Goal: Task Accomplishment & Management: Manage account settings

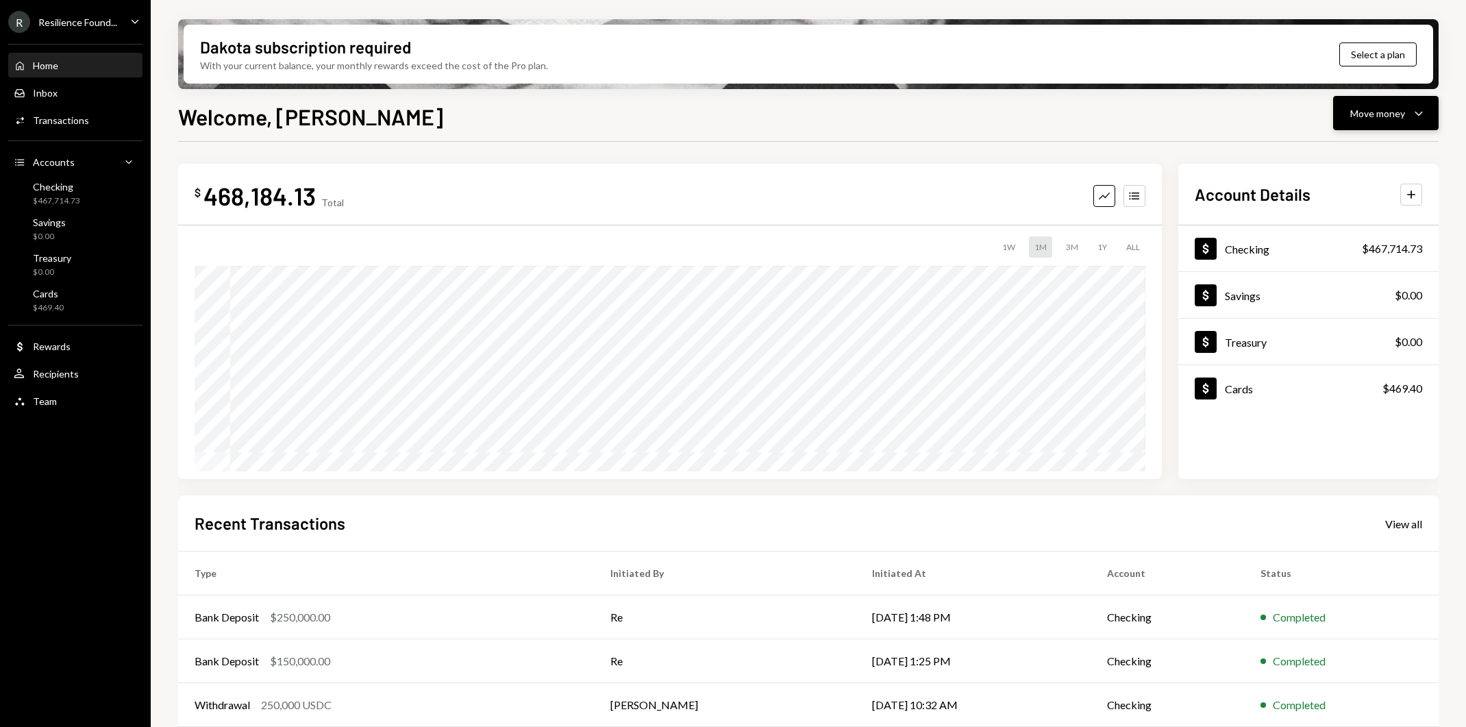
click at [1425, 120] on icon "Caret Down" at bounding box center [1419, 113] width 16 height 16
click at [1356, 258] on div "Swap stablecoins" at bounding box center [1375, 258] width 100 height 14
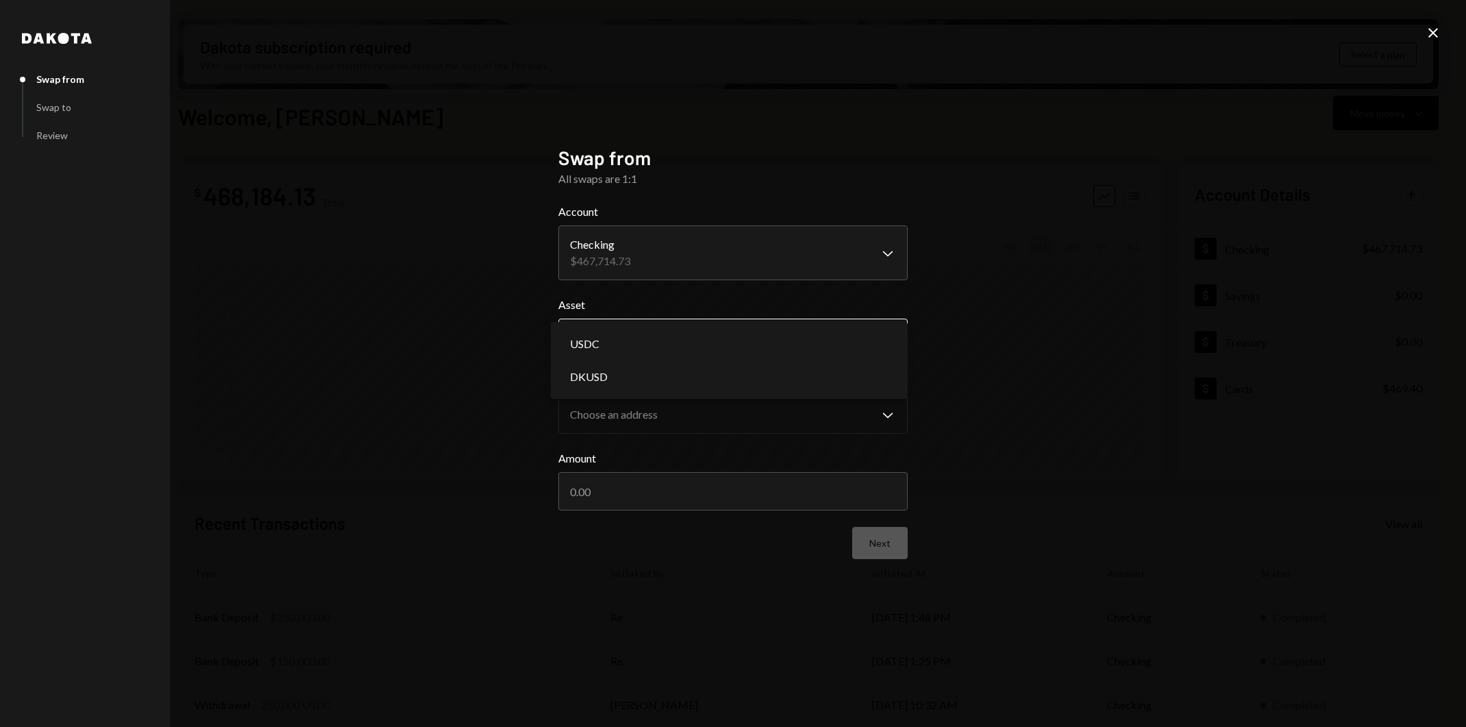
click at [808, 329] on body "R Resilience Found... Caret Down Home Home Inbox Inbox Activities Transactions …" at bounding box center [733, 363] width 1466 height 727
select select "*****"
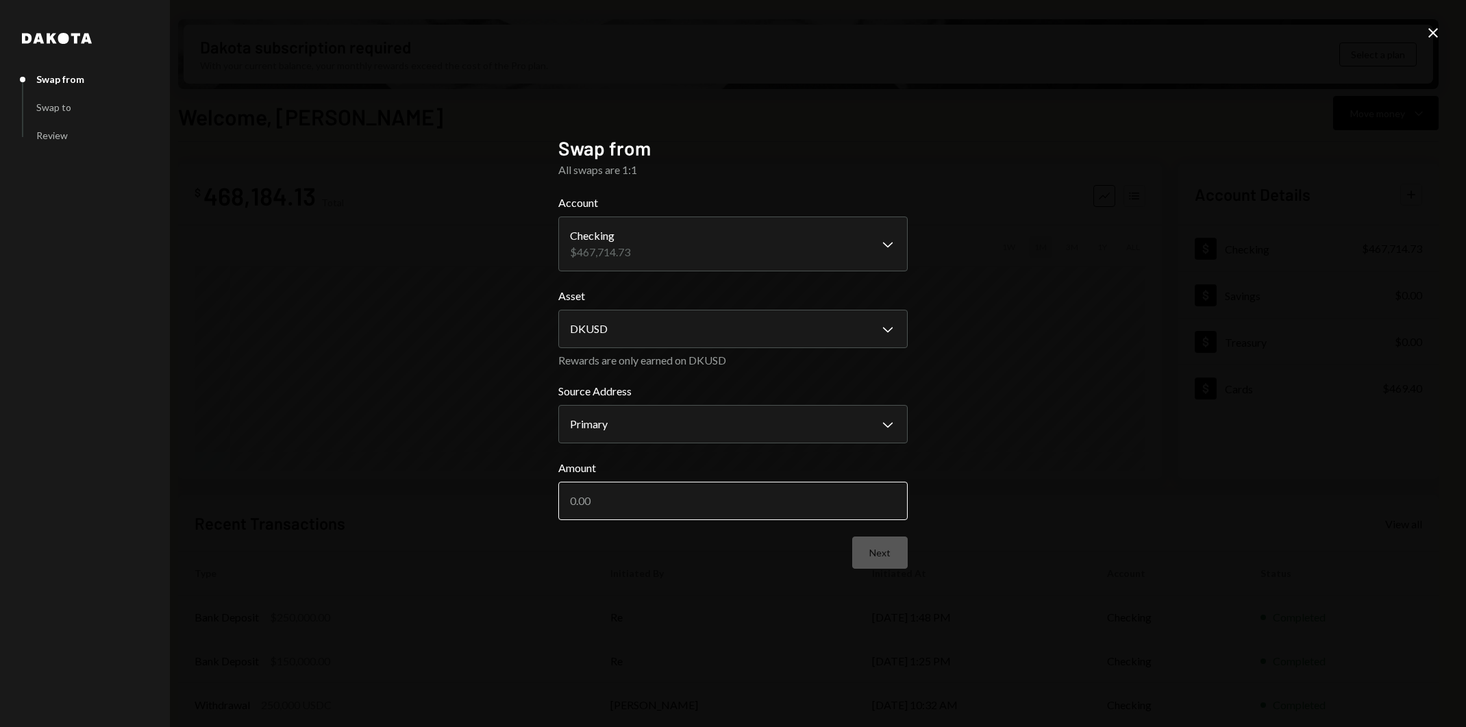
click at [802, 499] on input "Amount" at bounding box center [732, 501] width 349 height 38
type input "2"
type input "300000"
click at [887, 556] on button "Next" at bounding box center [880, 553] width 56 height 32
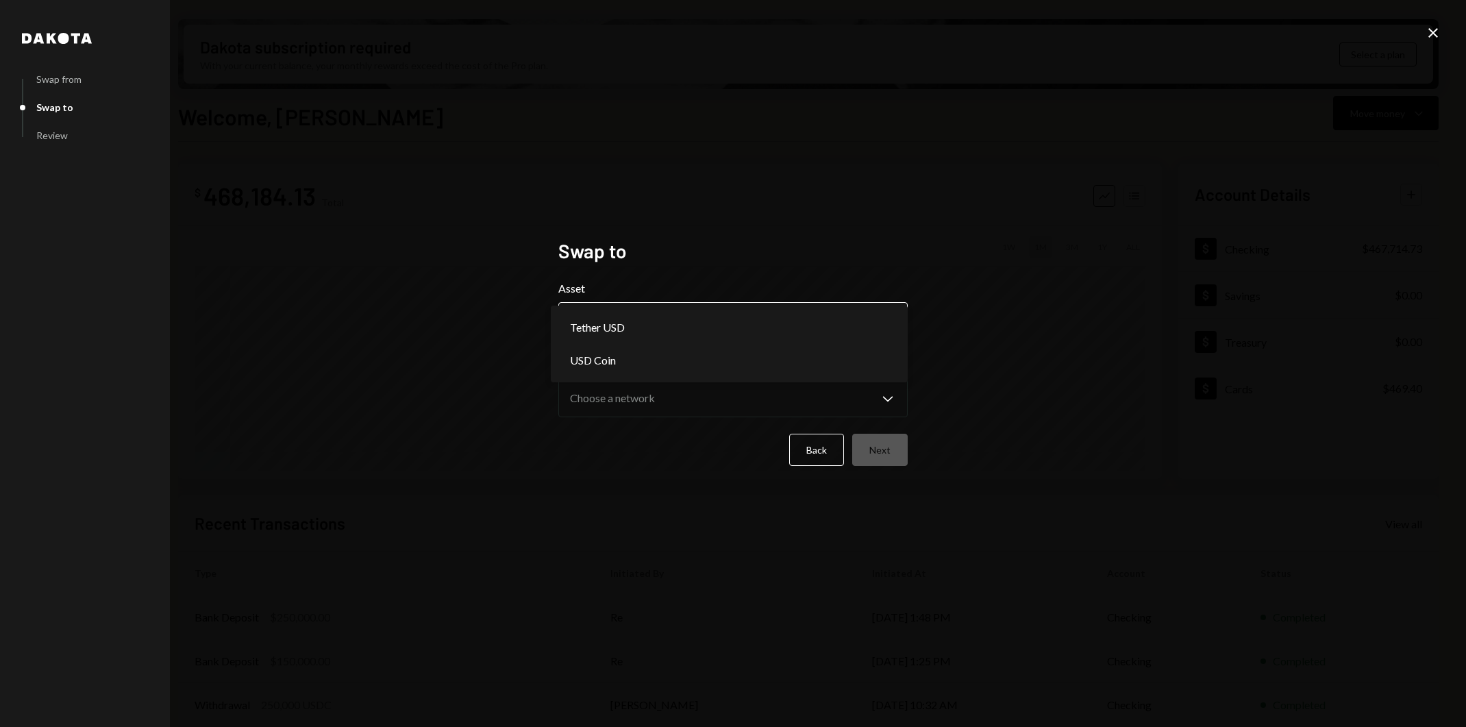
click at [726, 317] on body "R Resilience Found... Caret Down Home Home Inbox Inbox Activities Transactions …" at bounding box center [733, 363] width 1466 height 727
select select "****"
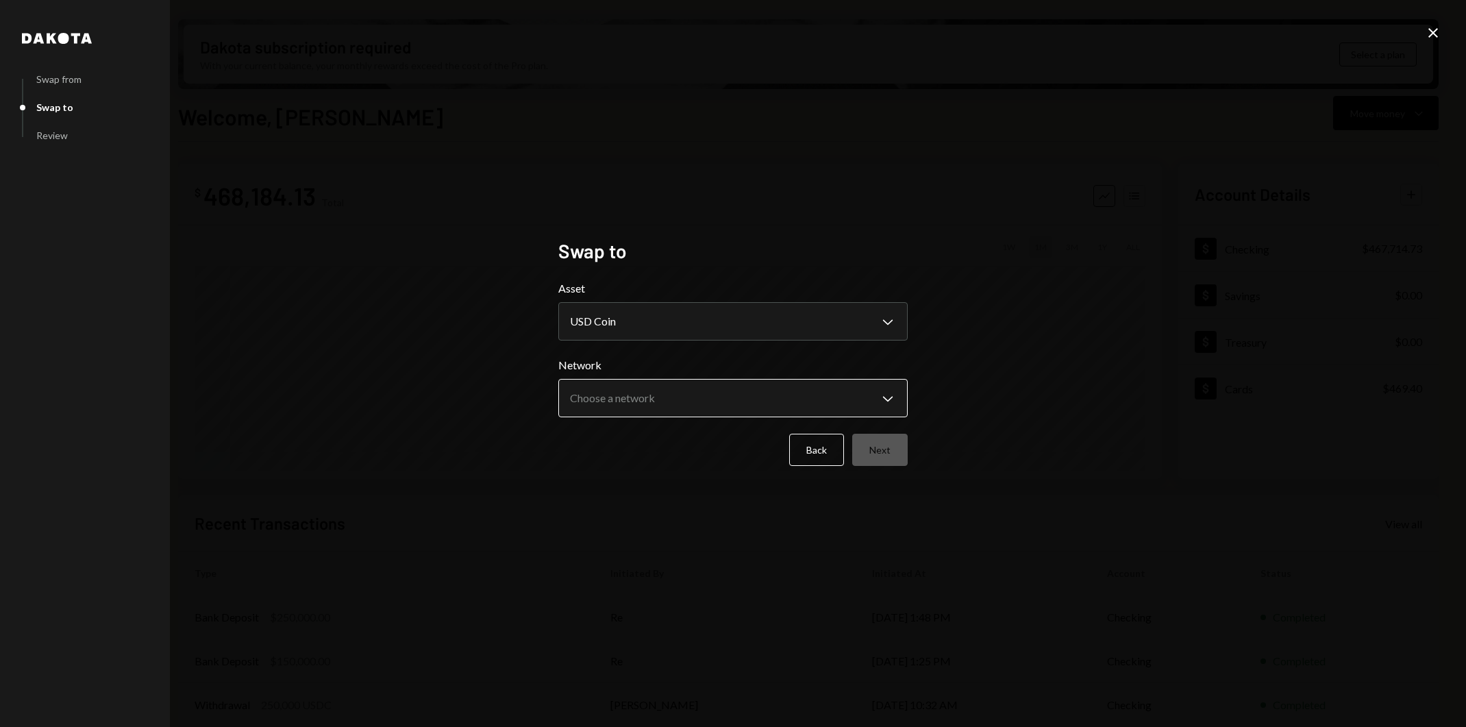
click at [730, 411] on body "R Resilience Found... Caret Down Home Home Inbox Inbox Activities Transactions …" at bounding box center [733, 363] width 1466 height 727
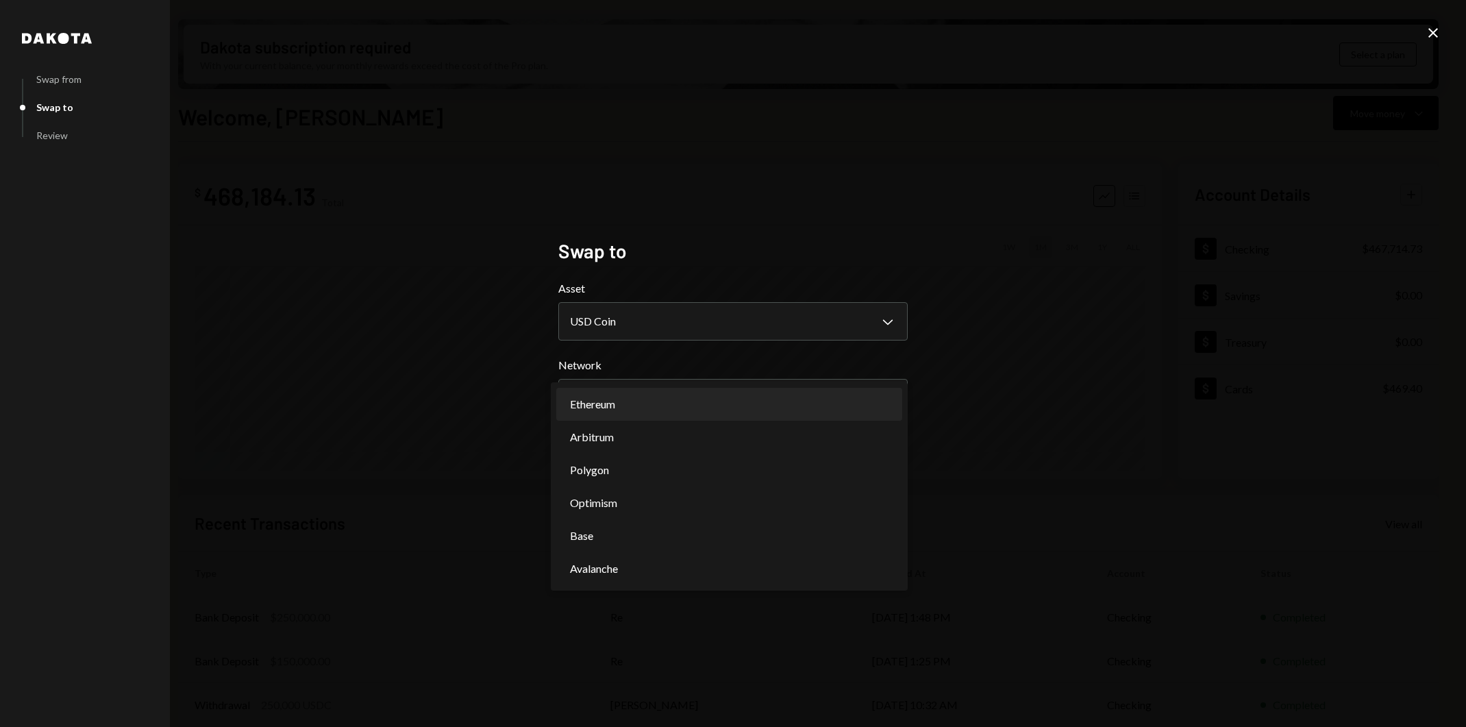
select select "**********"
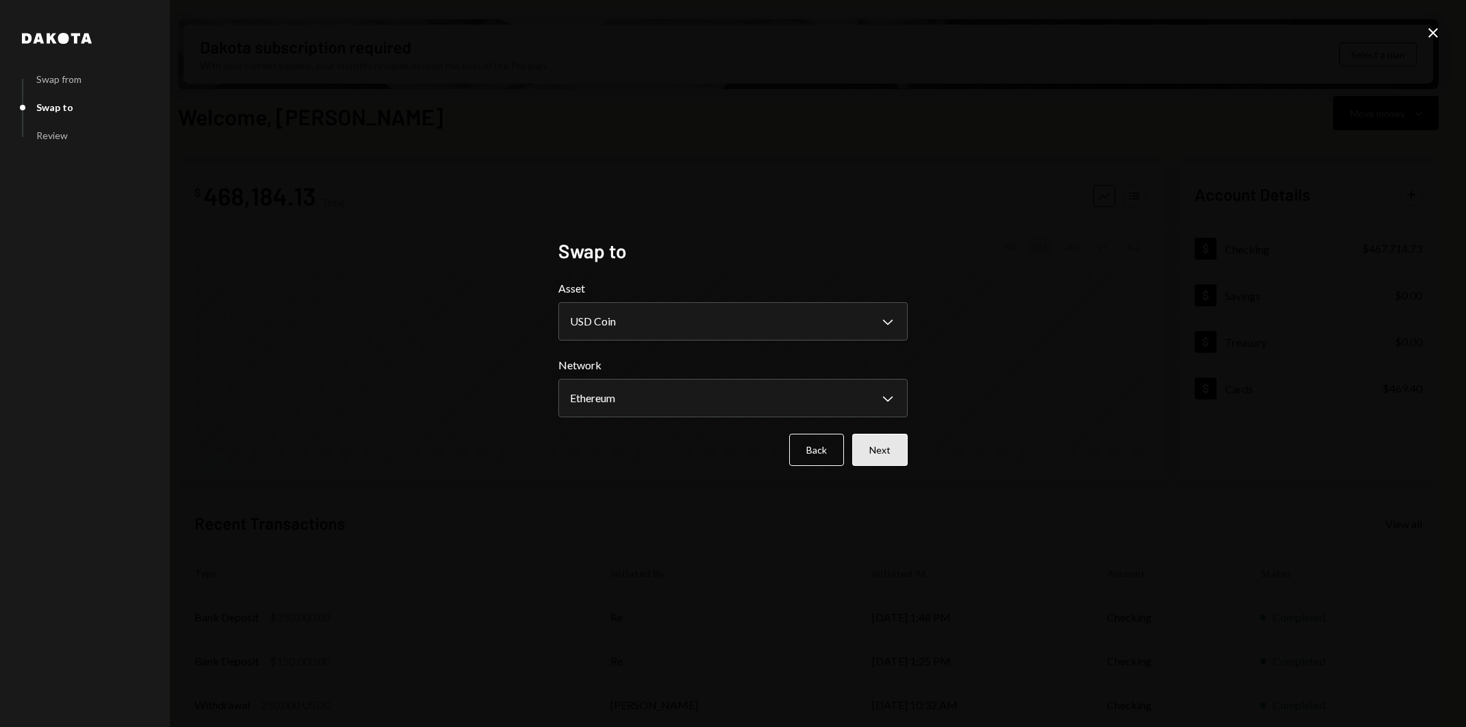
click at [881, 455] on button "Next" at bounding box center [880, 450] width 56 height 32
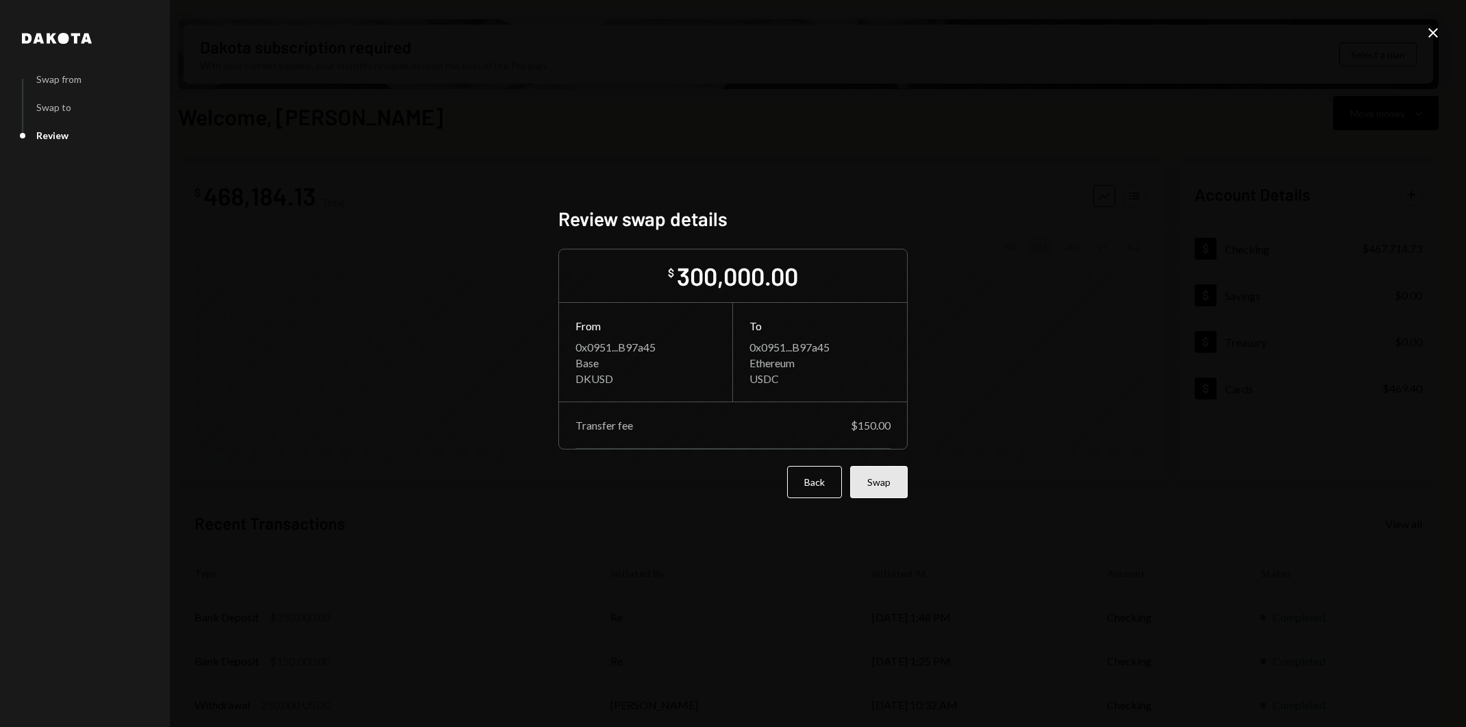
click at [887, 485] on button "Swap" at bounding box center [879, 482] width 58 height 32
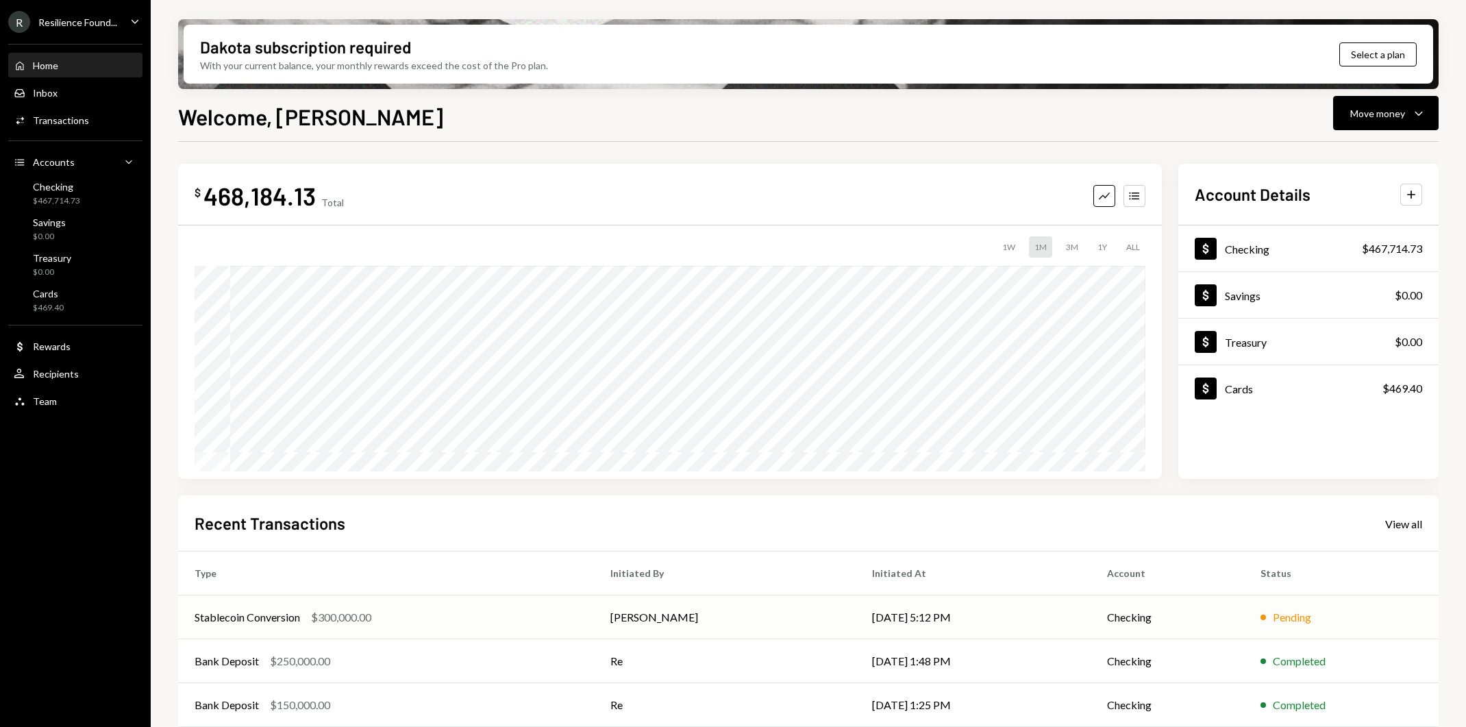
click at [487, 615] on div "Stablecoin Conversion $300,000.00" at bounding box center [386, 617] width 383 height 16
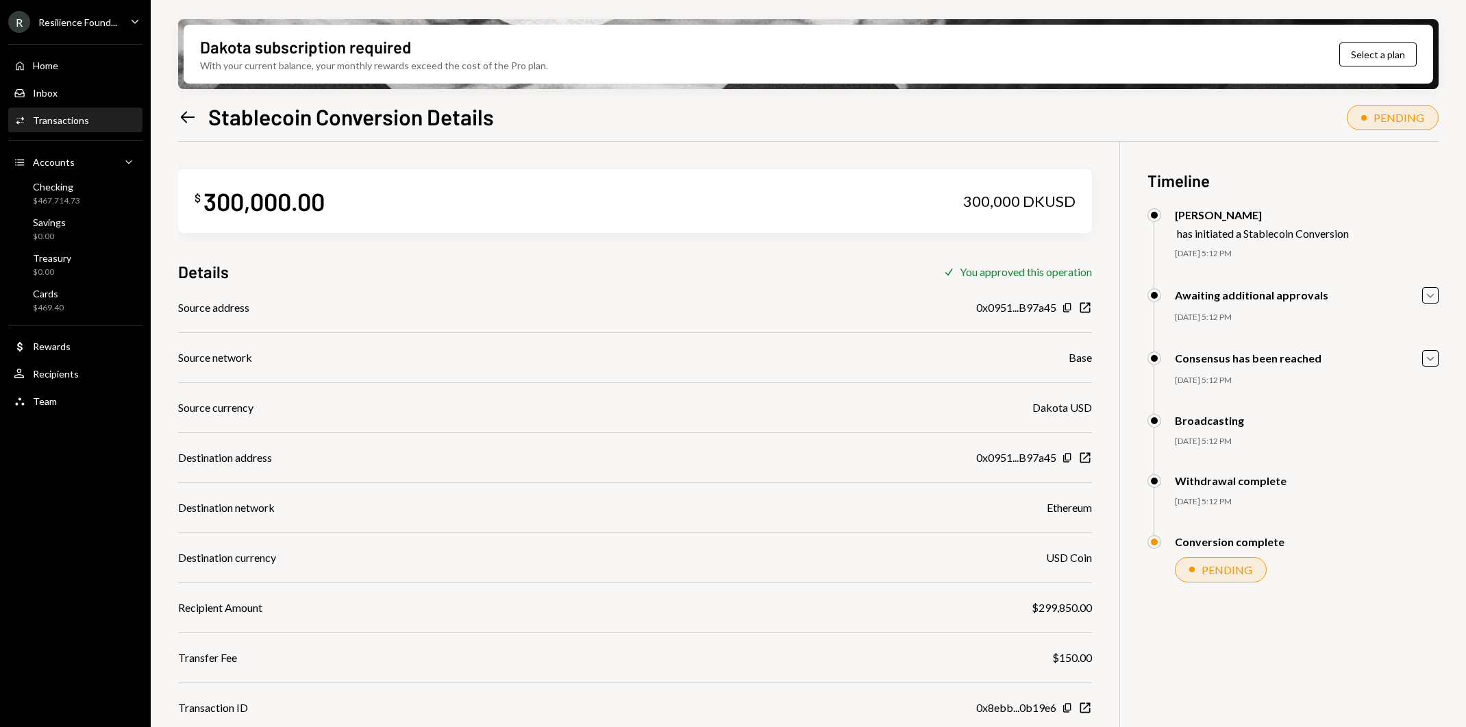
click at [182, 113] on icon "Left Arrow" at bounding box center [187, 117] width 19 height 19
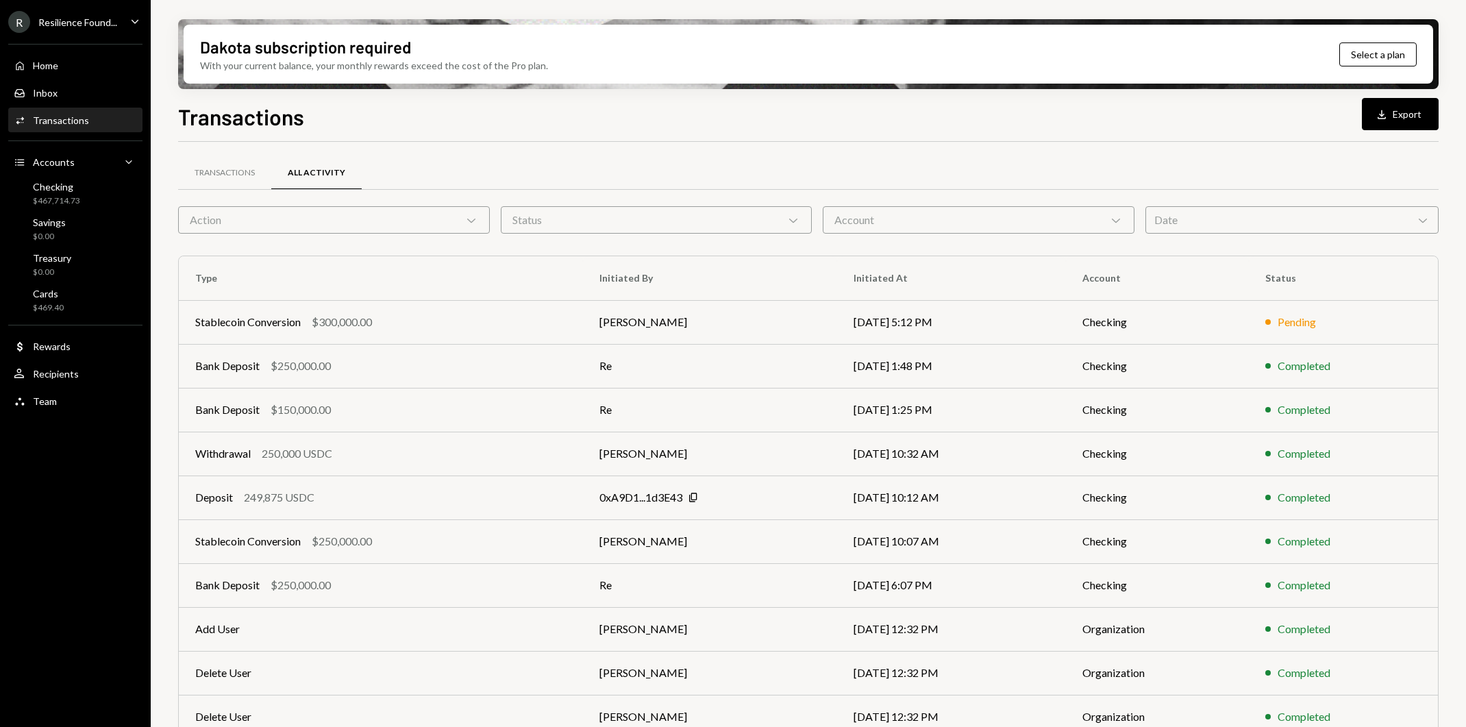
click at [458, 317] on div "Stablecoin Conversion $300,000.00" at bounding box center [380, 322] width 371 height 16
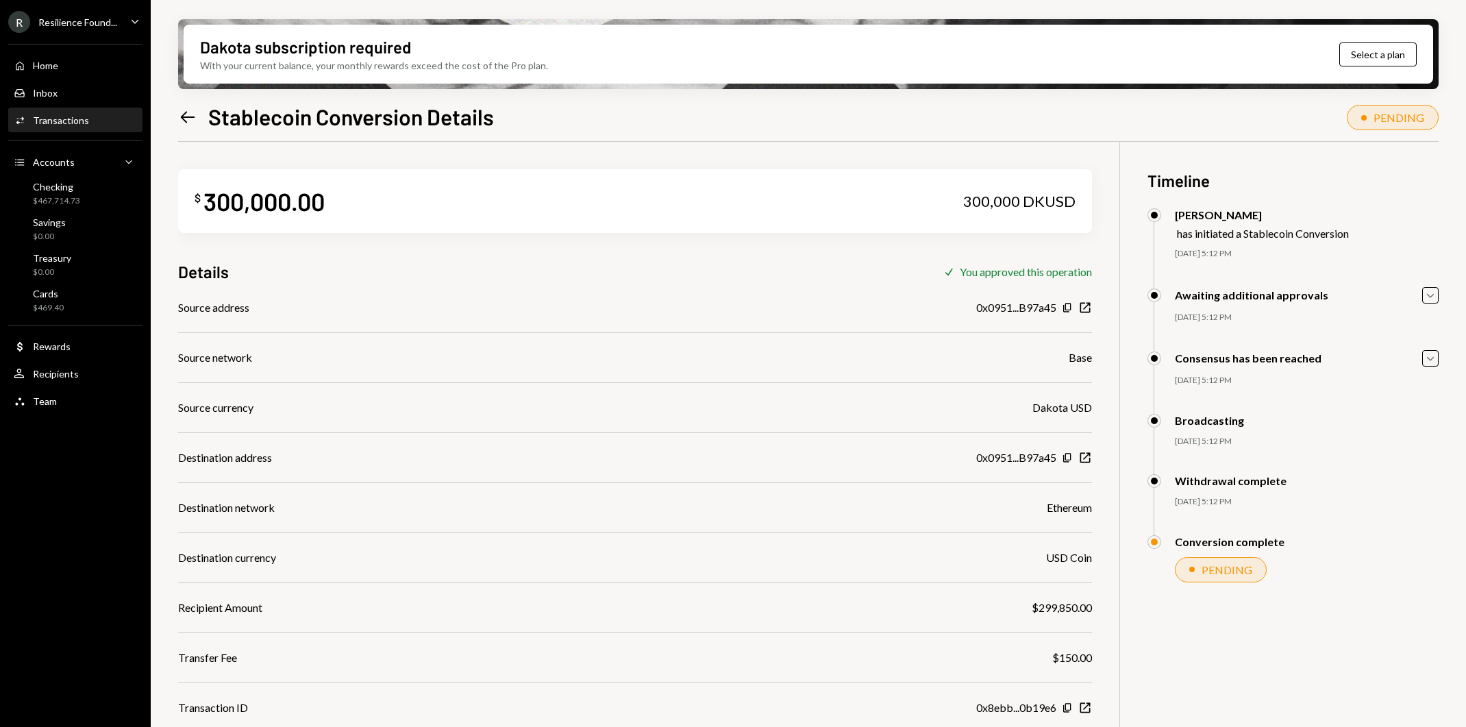
click at [182, 121] on icon "Left Arrow" at bounding box center [187, 117] width 19 height 19
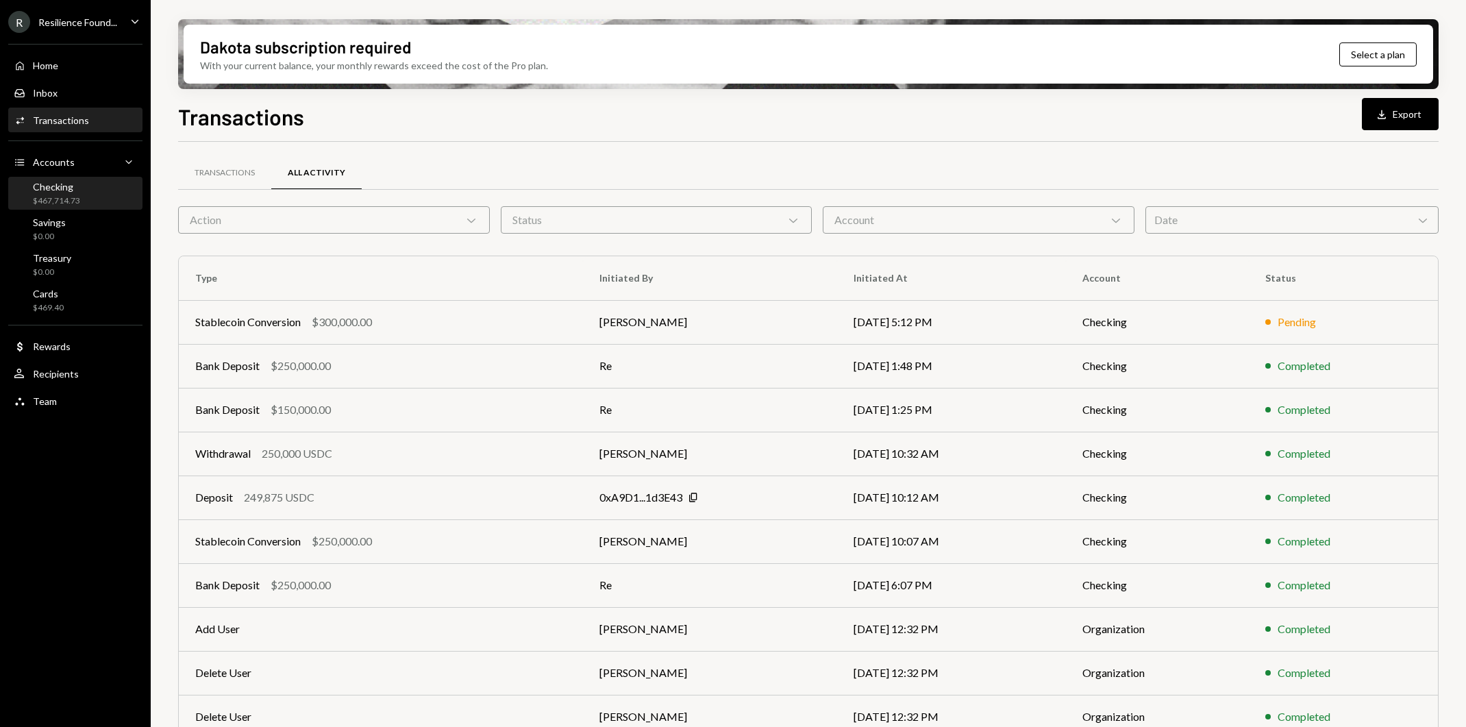
click at [49, 186] on div "Checking" at bounding box center [56, 187] width 47 height 12
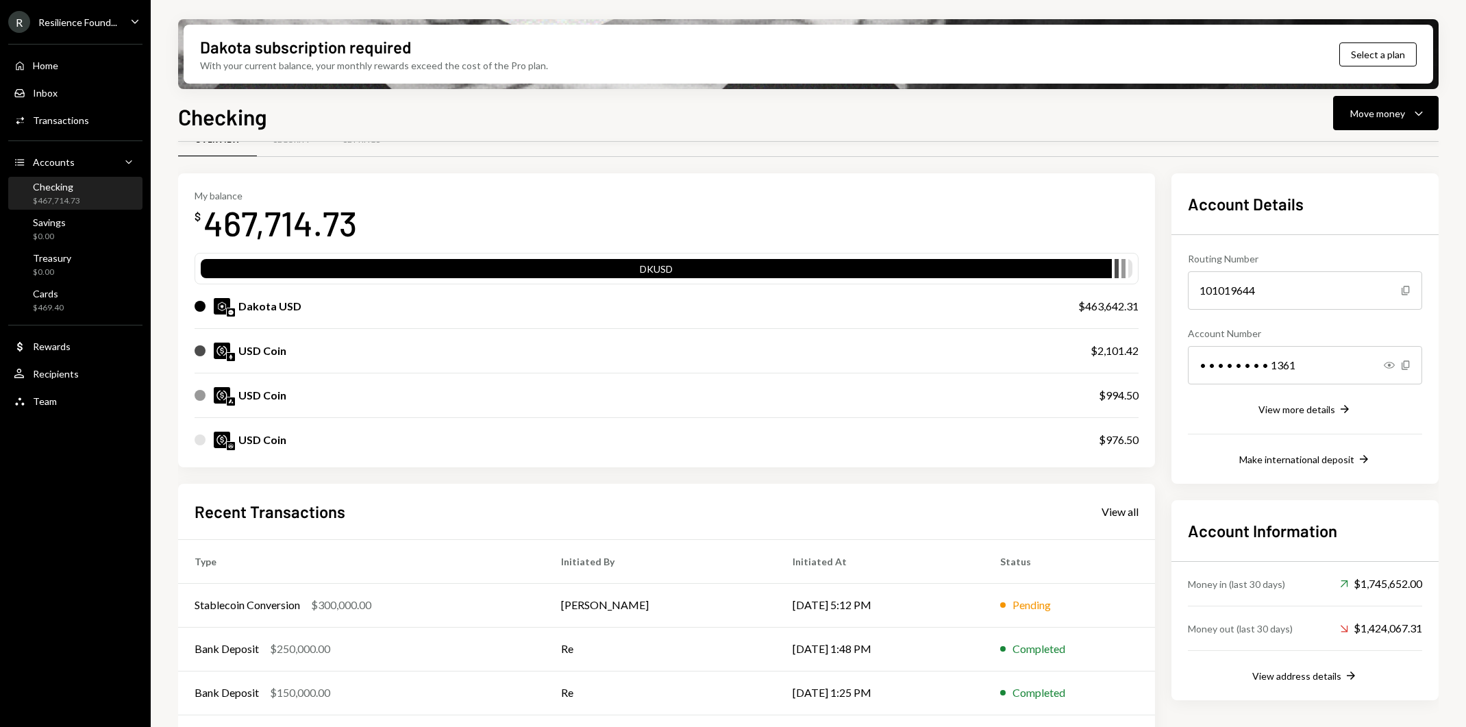
scroll to position [119, 0]
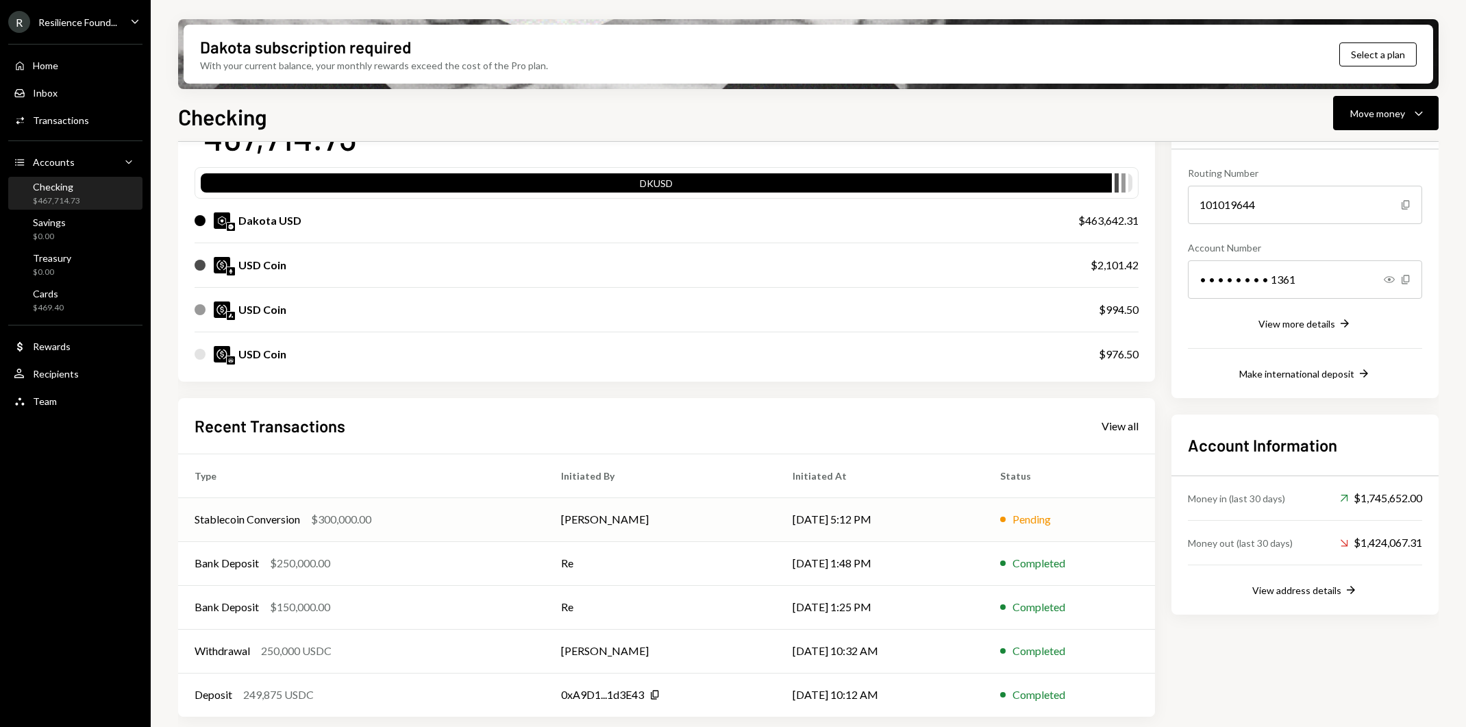
click at [698, 514] on td "[PERSON_NAME]" at bounding box center [661, 520] width 232 height 44
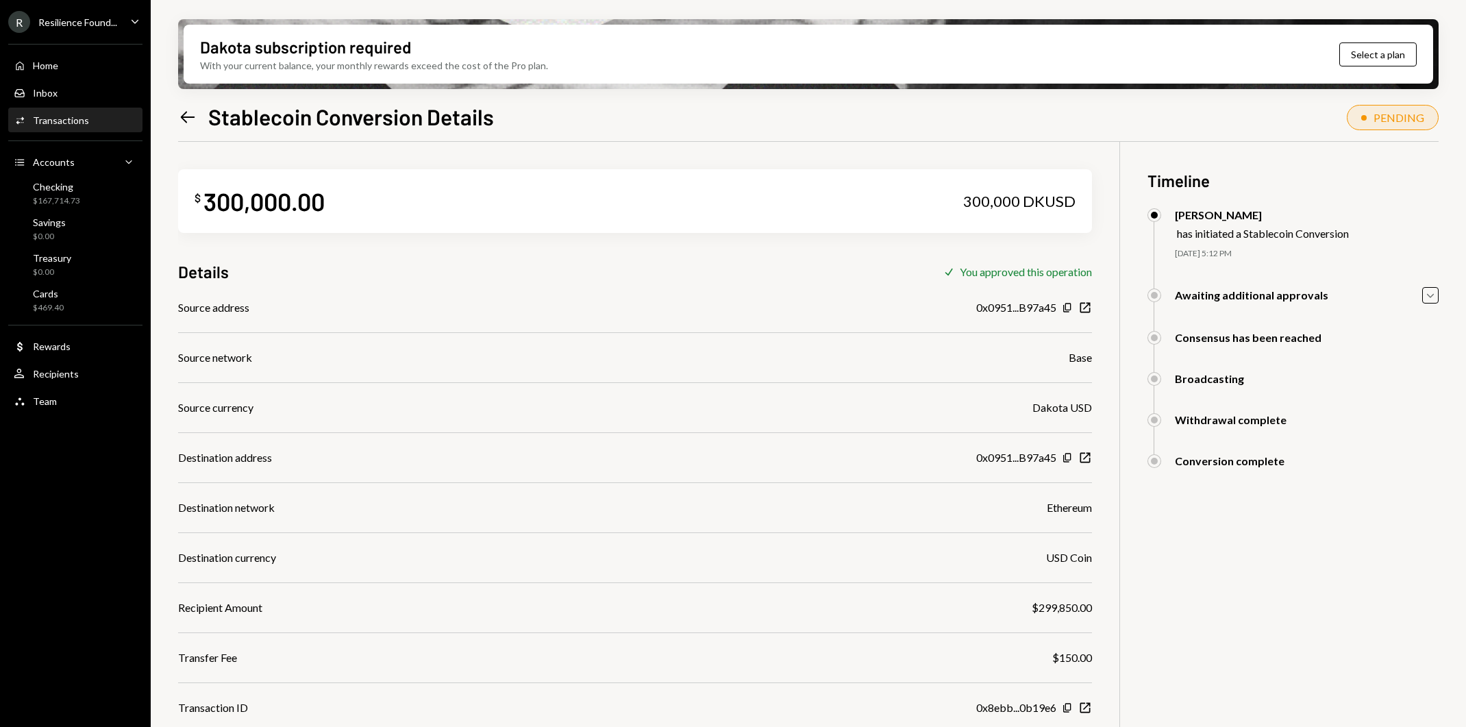
click at [182, 113] on icon "Left Arrow" at bounding box center [187, 117] width 19 height 19
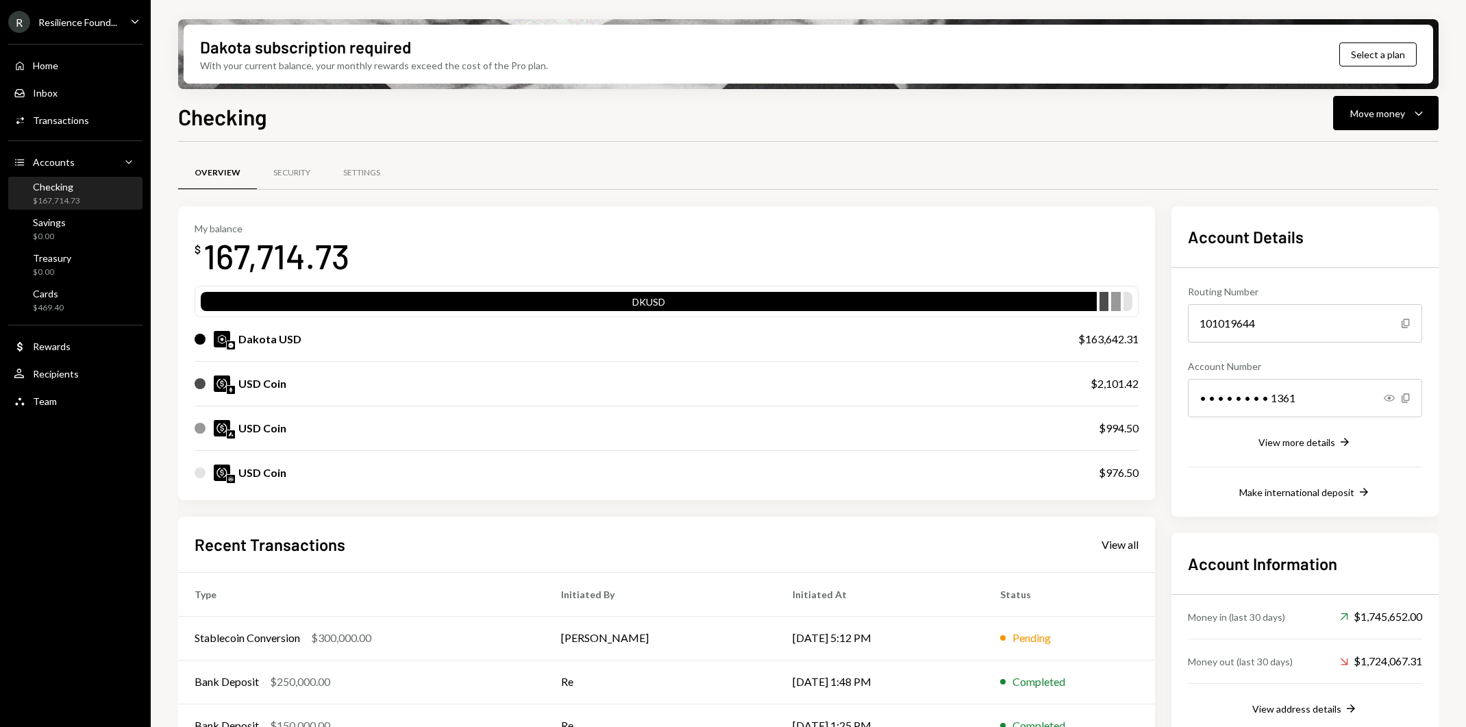
click at [668, 176] on div "Overview Security Settings" at bounding box center [808, 173] width 1261 height 35
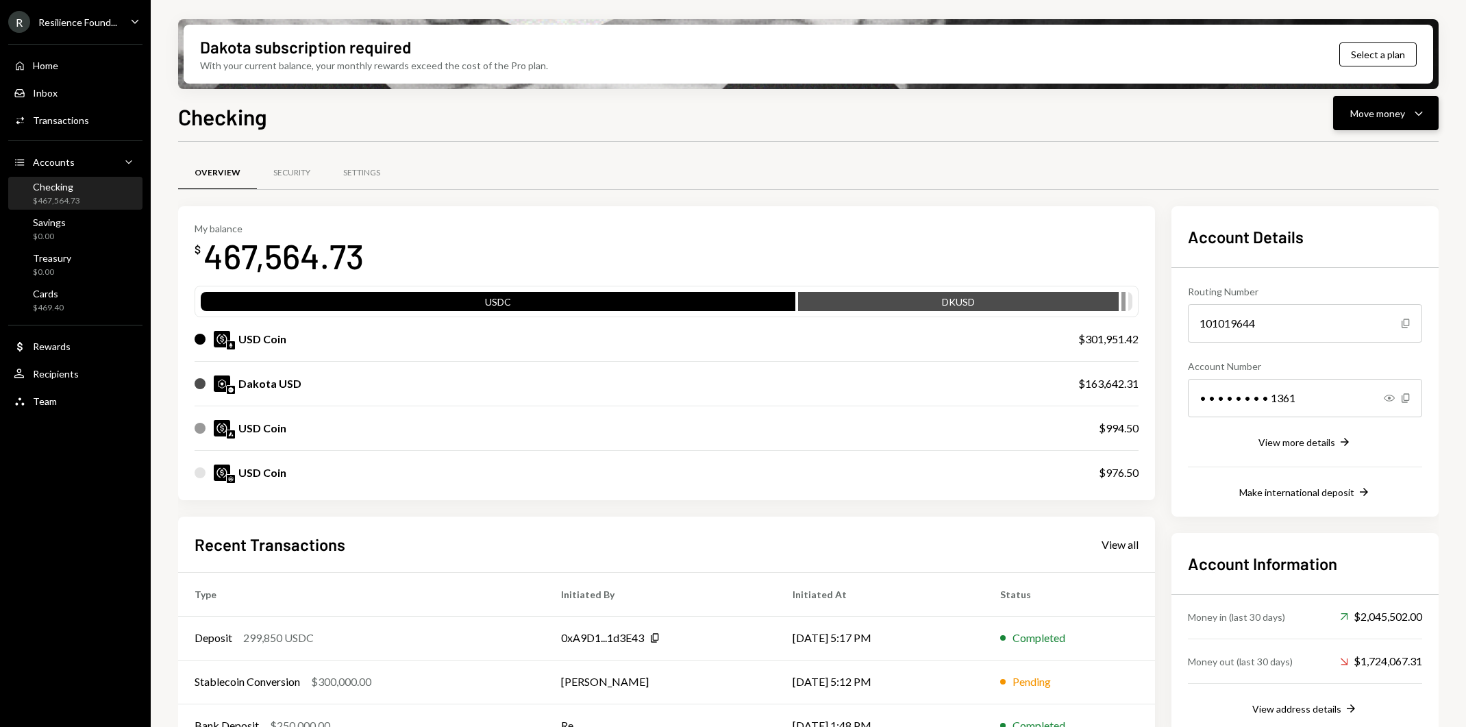
click at [1414, 114] on icon "Caret Down" at bounding box center [1419, 113] width 16 height 16
click at [1343, 159] on div "Send" at bounding box center [1375, 154] width 100 height 14
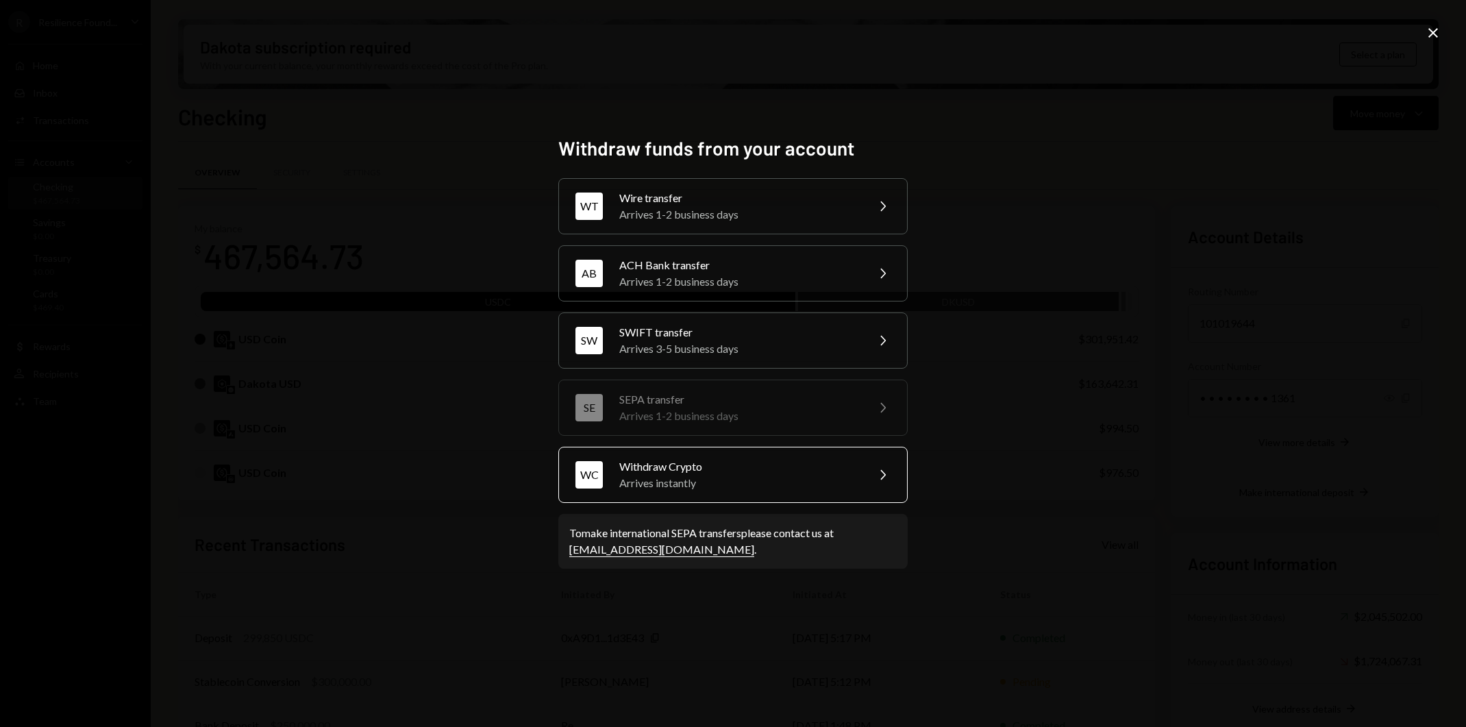
click at [825, 465] on div "Withdraw Crypto" at bounding box center [738, 466] width 238 height 16
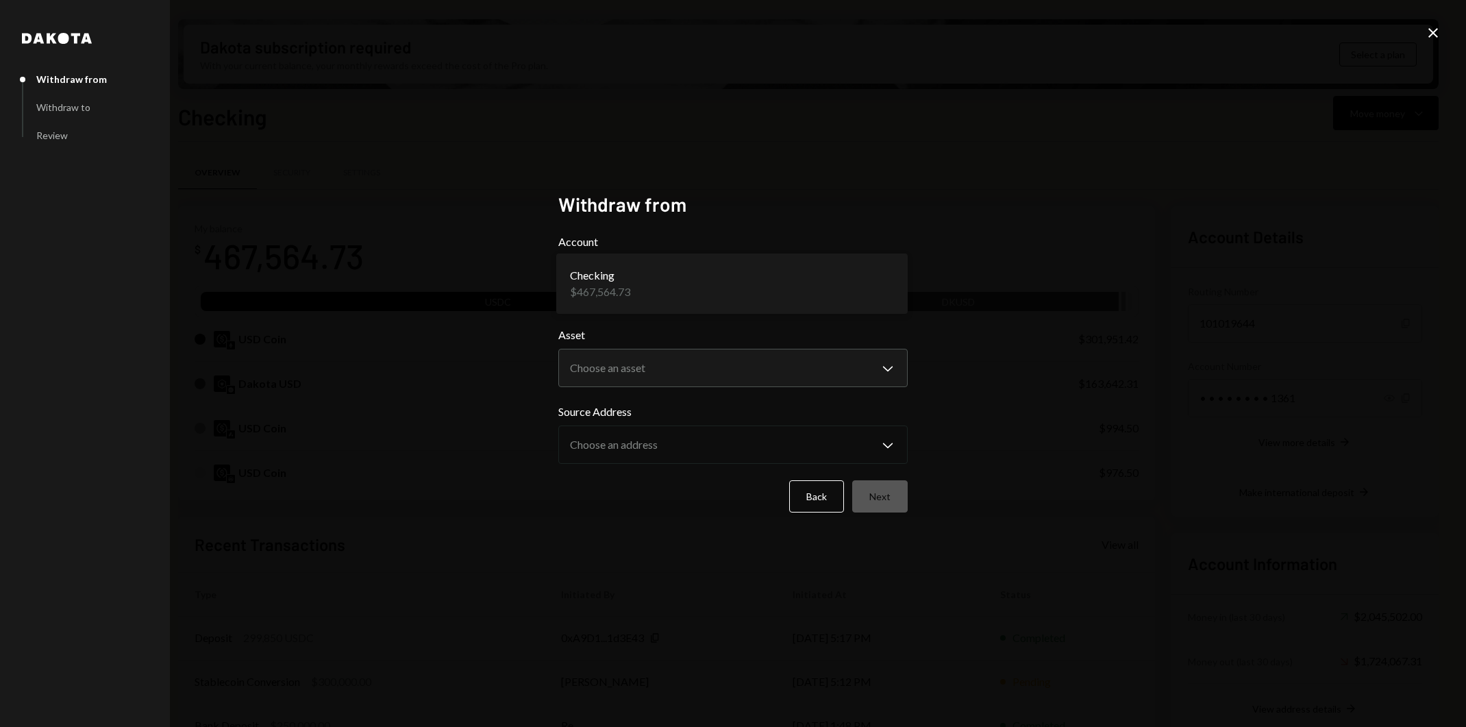
click at [783, 295] on body "R Resilience Found... Caret Down Home Home Inbox Inbox Activities Transactions …" at bounding box center [733, 363] width 1466 height 727
click at [787, 369] on body "R Resilience Found... Caret Down Home Home Inbox Inbox Activities Transactions …" at bounding box center [733, 363] width 1466 height 727
select select "****"
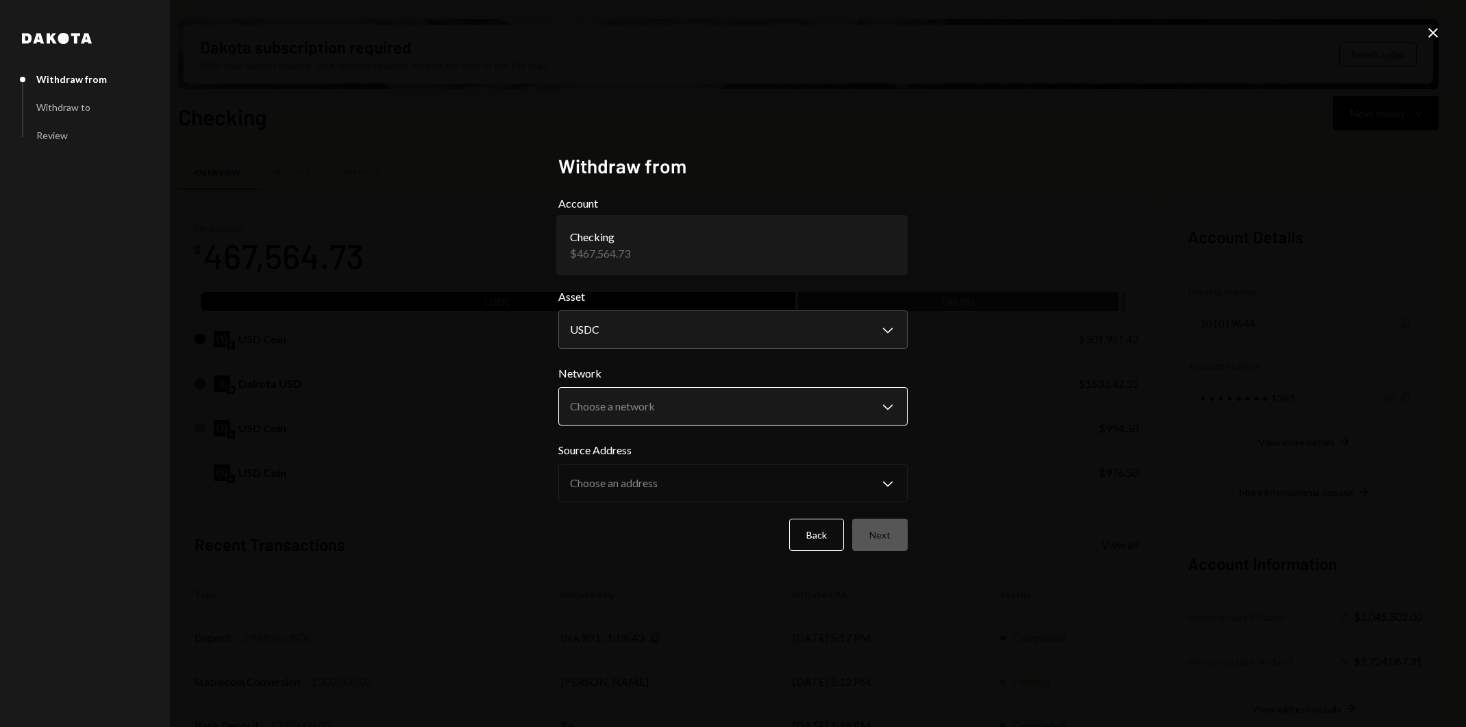
click at [779, 412] on body "R Resilience Found... Caret Down Home Home Inbox Inbox Activities Transactions …" at bounding box center [733, 363] width 1466 height 727
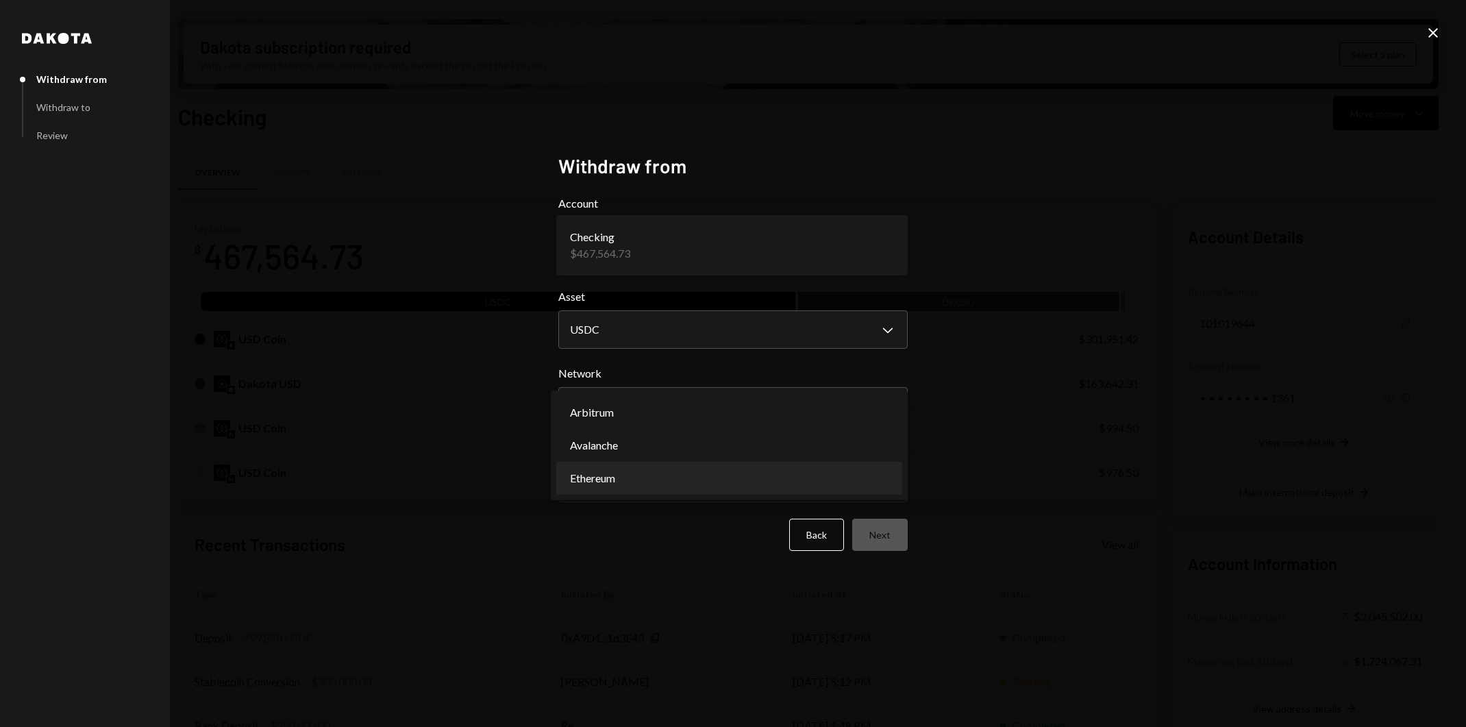
select select "**********"
click at [773, 476] on body "R Resilience Found... Caret Down Home Home Inbox Inbox Activities Transactions …" at bounding box center [733, 363] width 1466 height 727
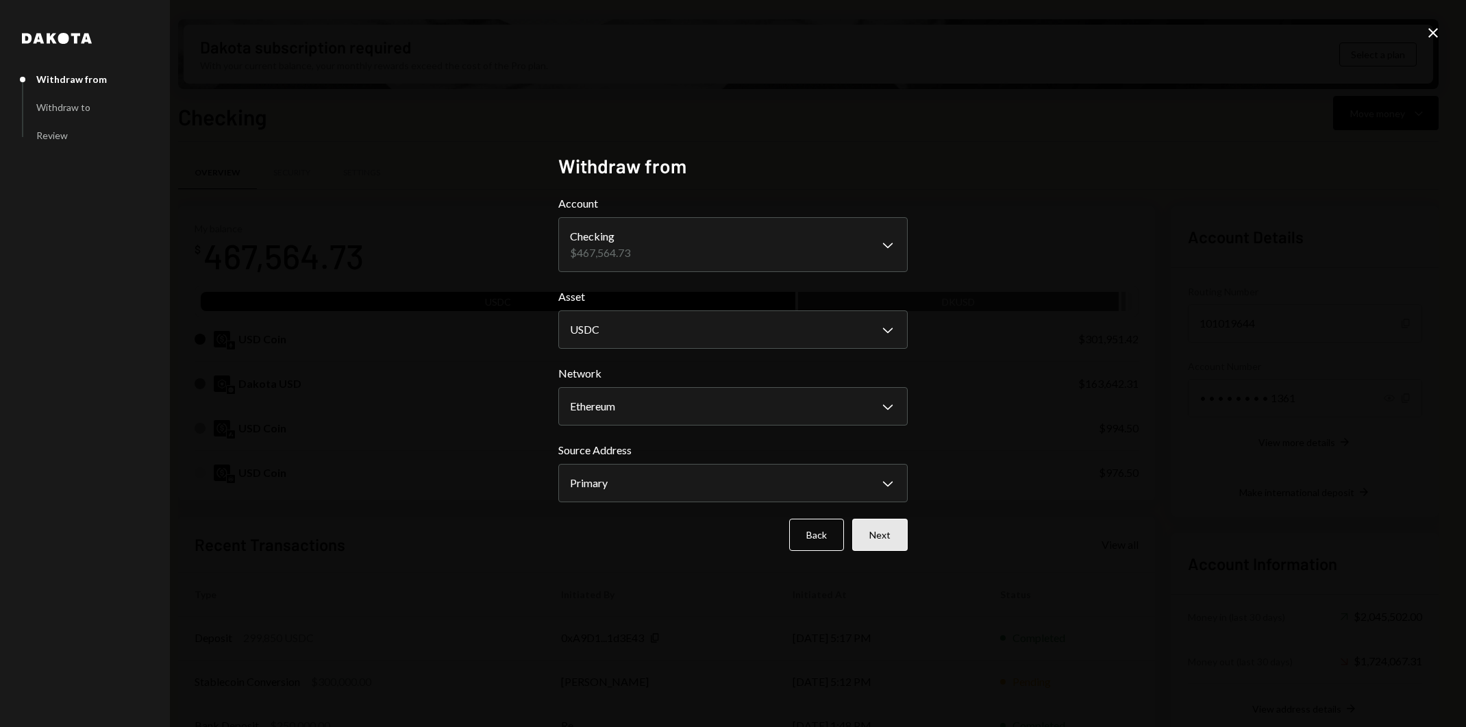
click at [888, 543] on button "Next" at bounding box center [880, 535] width 56 height 32
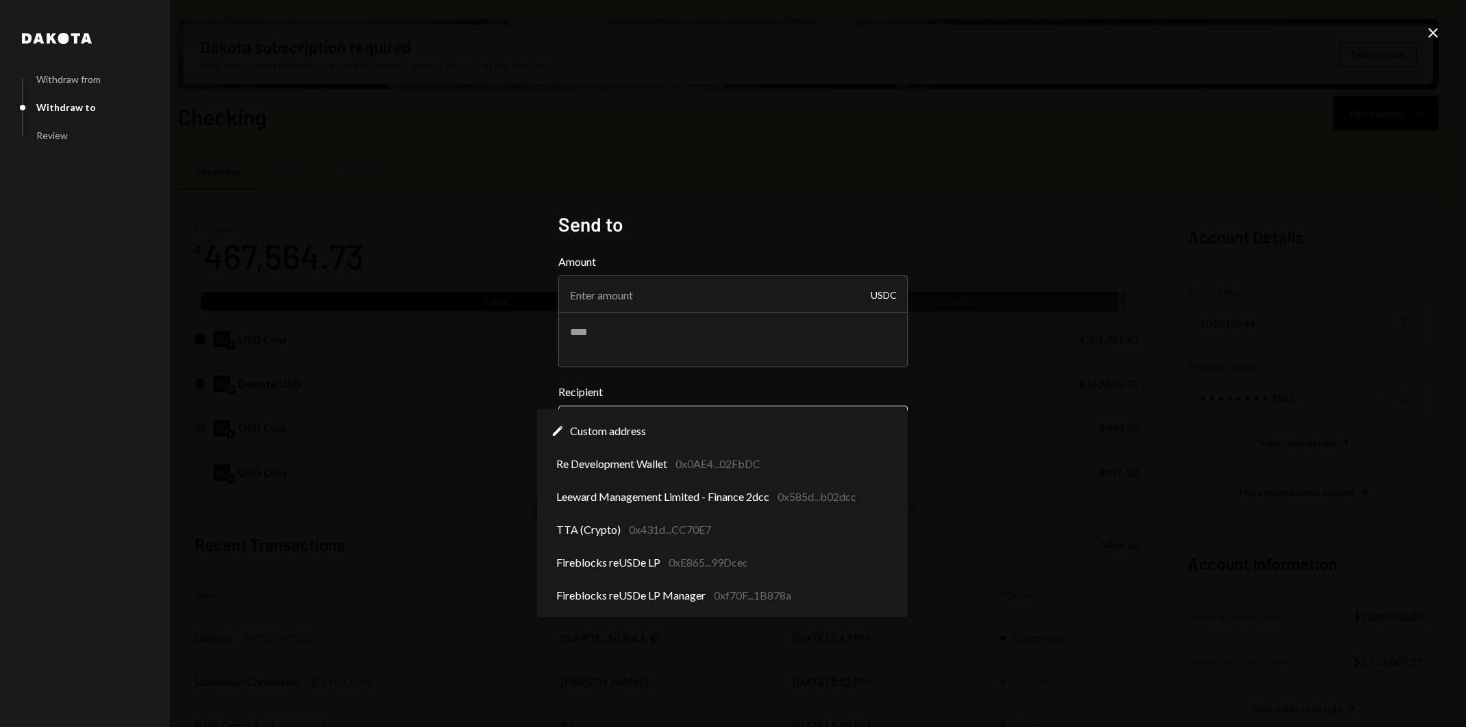
click at [783, 439] on body "R Resilience Found... Caret Down Home Home Inbox Inbox Activities Transactions …" at bounding box center [733, 363] width 1466 height 727
select select "**********"
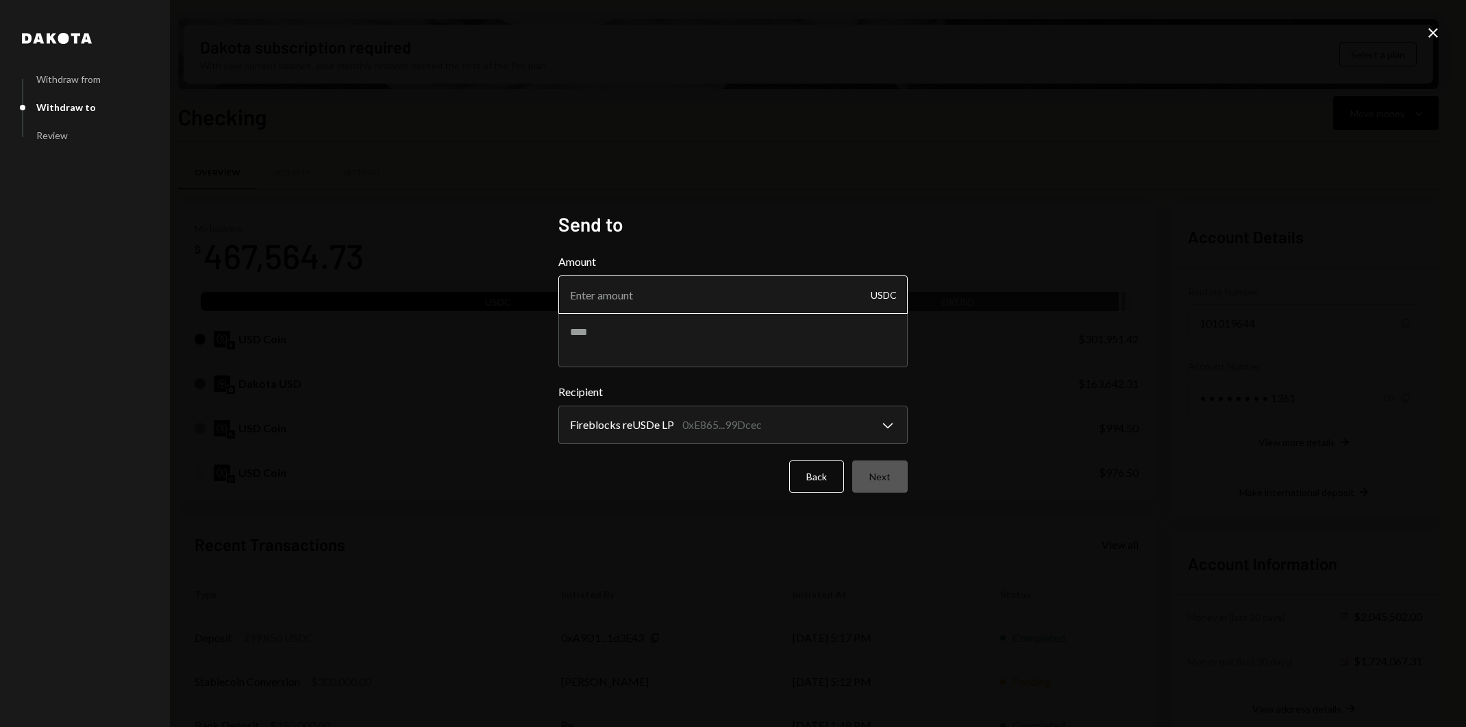
click at [700, 297] on input "Amount" at bounding box center [732, 294] width 349 height 38
type input "300000"
click at [1024, 375] on div "**********" at bounding box center [733, 363] width 1466 height 727
click at [895, 471] on button "Next" at bounding box center [880, 476] width 56 height 32
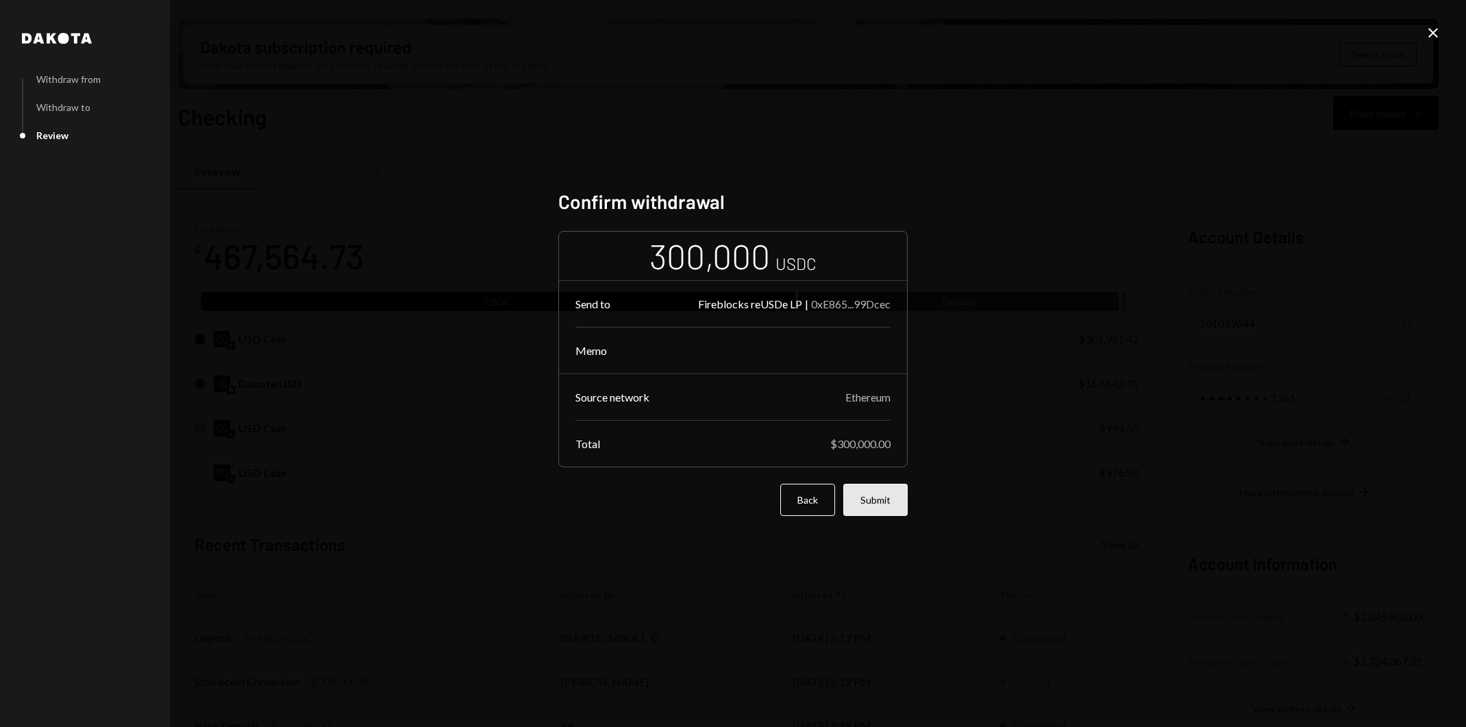
click at [895, 491] on button "Submit" at bounding box center [876, 500] width 64 height 32
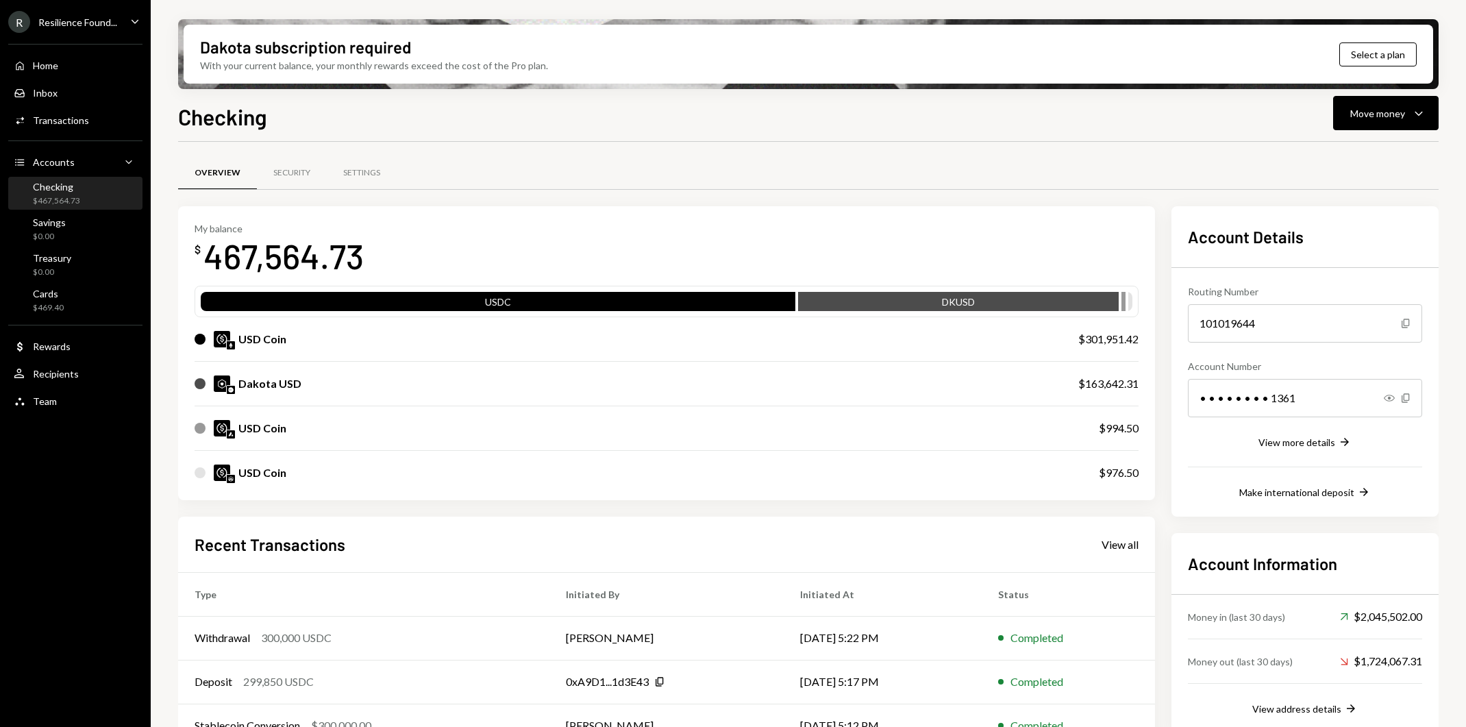
click at [893, 160] on div "Overview Security Settings" at bounding box center [808, 173] width 1261 height 35
click at [931, 636] on td "[DATE] 5:22 PM" at bounding box center [883, 638] width 198 height 44
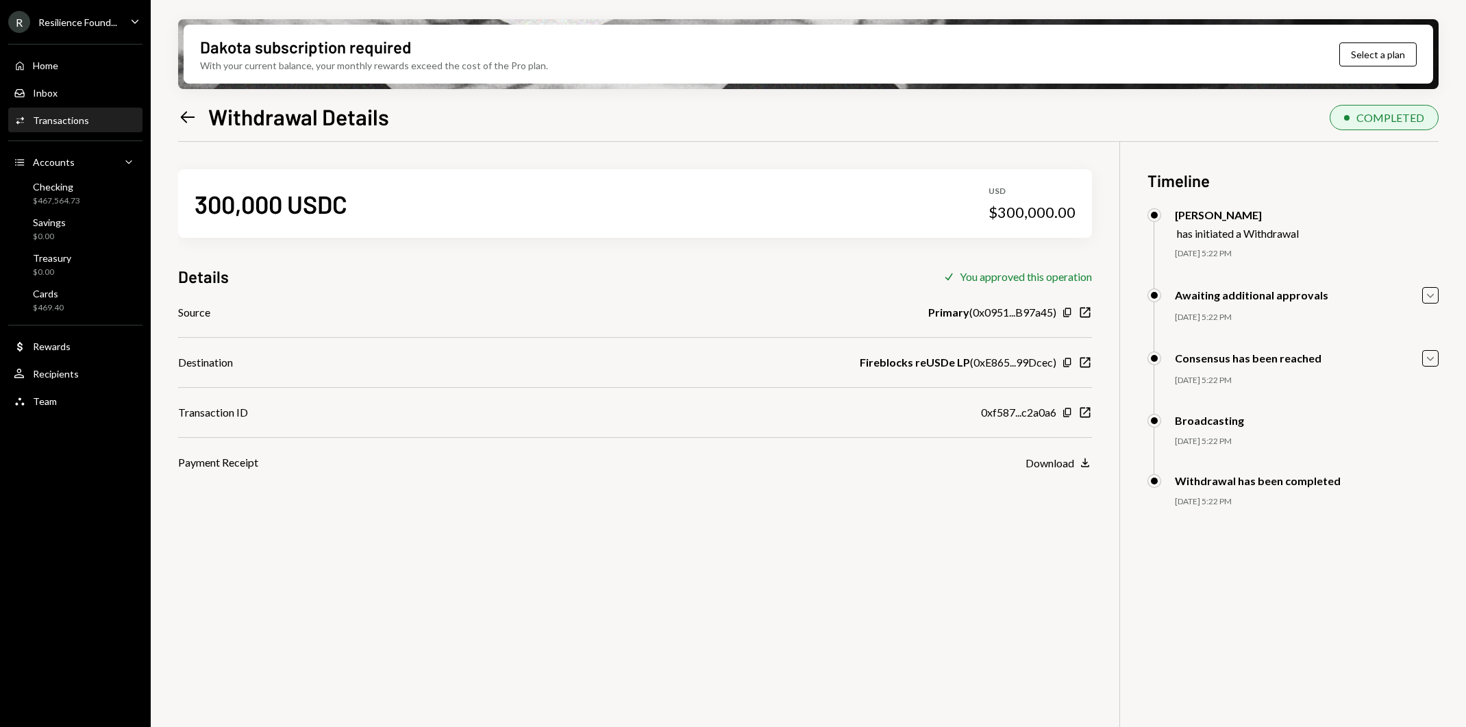
click at [787, 133] on div "Left Arrow Withdrawal Details COMPLETED 300,000 USDC USD $300,000.00 Details Ch…" at bounding box center [808, 454] width 1261 height 708
